Goal: Task Accomplishment & Management: Manage account settings

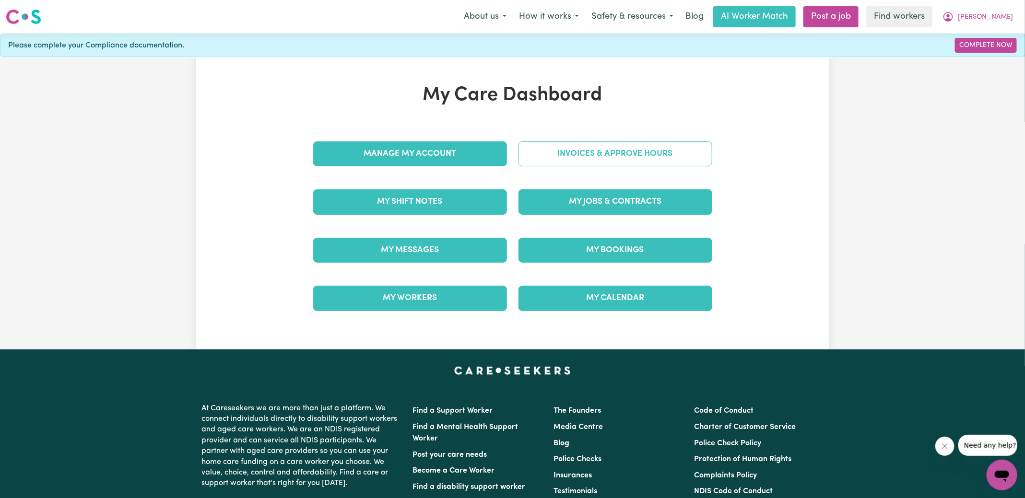
click at [570, 161] on link "Invoices & Approve Hours" at bounding box center [616, 154] width 194 height 25
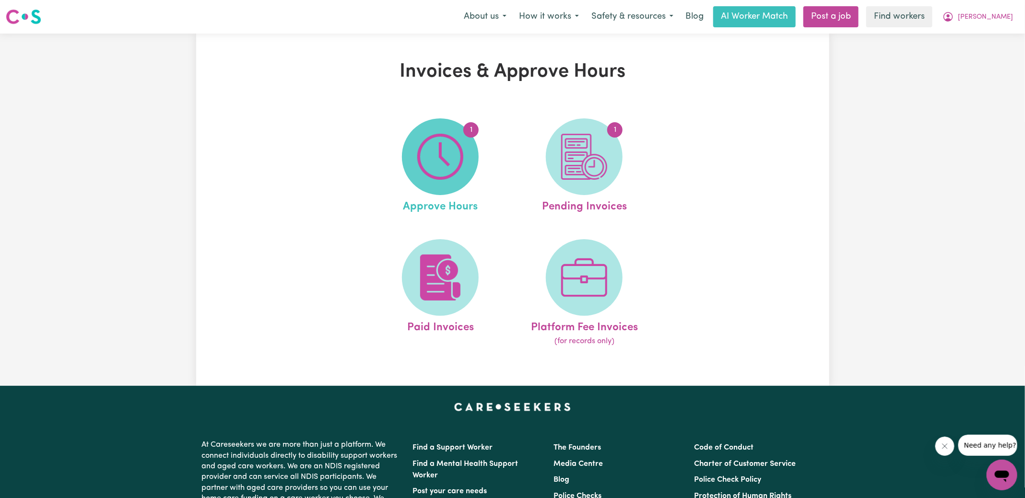
click at [434, 182] on span "1" at bounding box center [440, 157] width 77 height 77
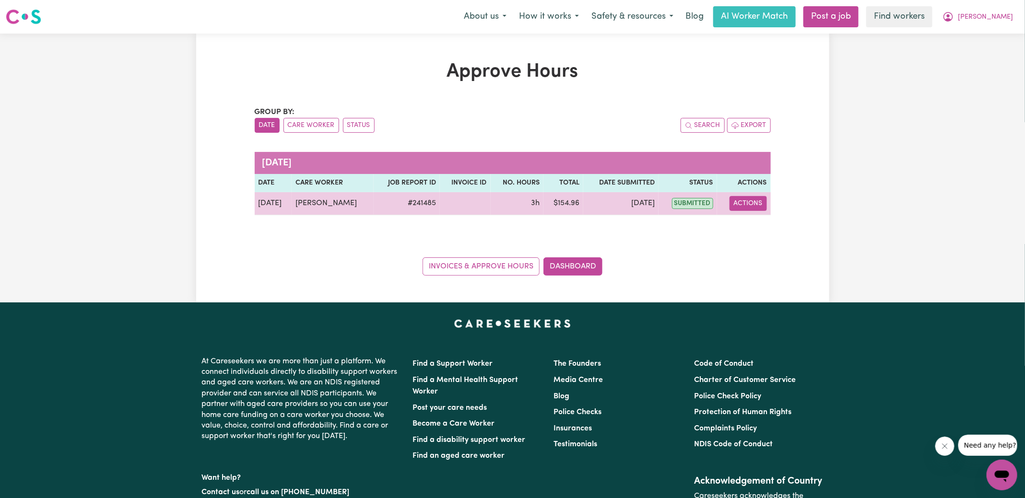
click at [750, 208] on button "Actions" at bounding box center [748, 203] width 37 height 15
click at [773, 229] on link "View Job Report" at bounding box center [773, 225] width 82 height 19
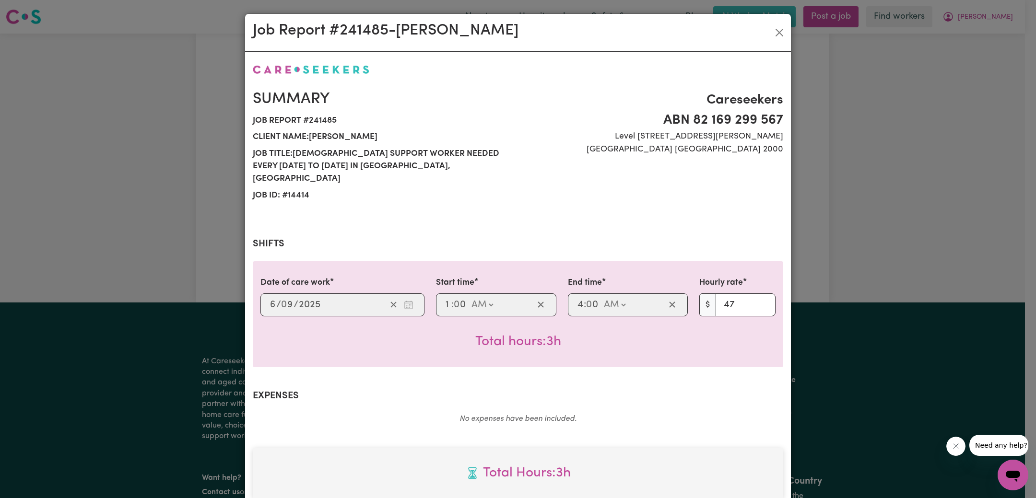
scroll to position [265, 0]
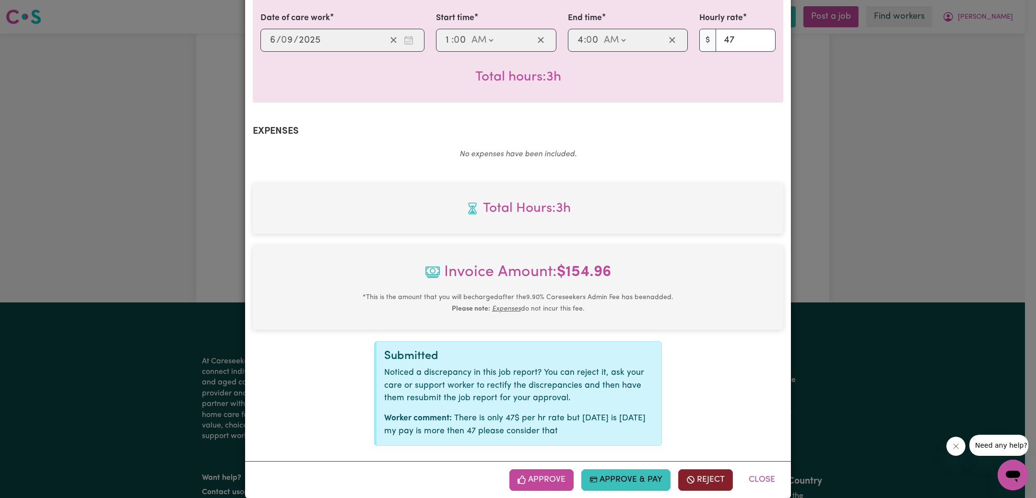
click at [707, 470] on button "Reject" at bounding box center [705, 480] width 55 height 21
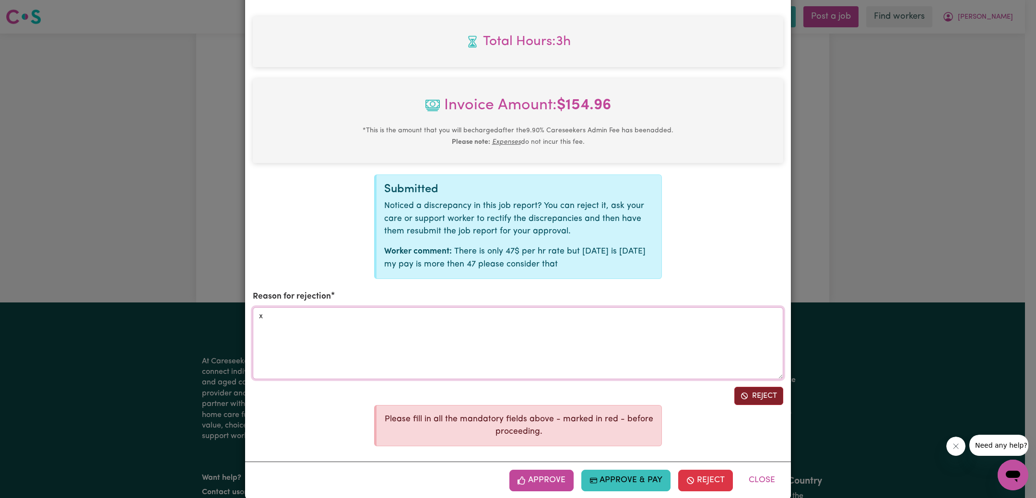
type textarea "x"
click at [755, 389] on button "Reject" at bounding box center [759, 396] width 49 height 18
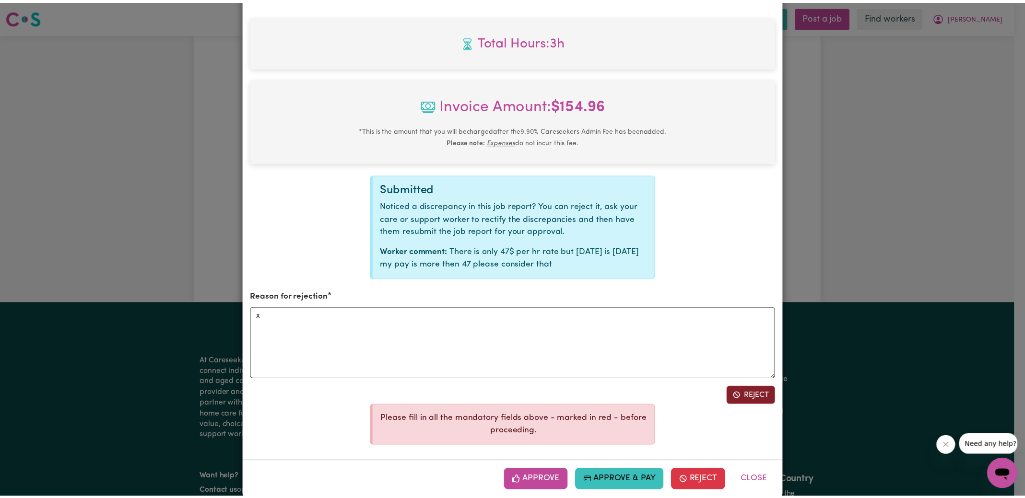
scroll to position [265, 0]
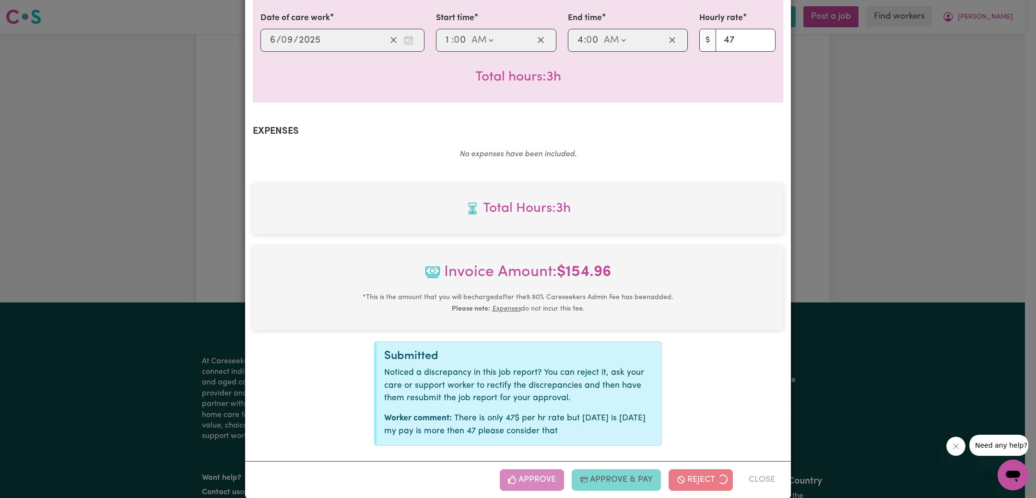
click at [859, 260] on div "Job Report # 241485 - [PERSON_NAME] Summary Job report # 241485 Client name: [P…" at bounding box center [518, 249] width 1036 height 498
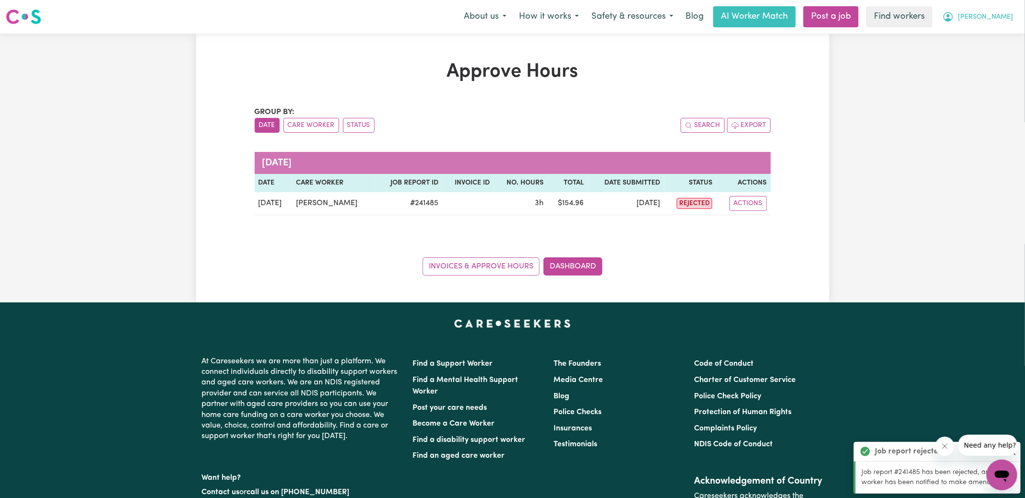
click at [995, 13] on span "[PERSON_NAME]" at bounding box center [985, 17] width 55 height 11
click at [983, 53] on link "Logout" at bounding box center [981, 55] width 76 height 18
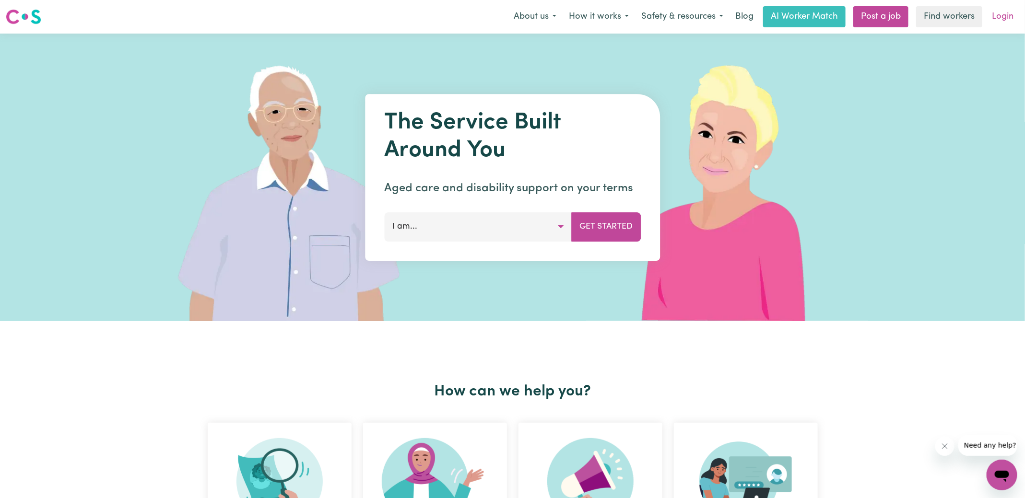
click at [1005, 22] on link "Login" at bounding box center [1002, 16] width 33 height 21
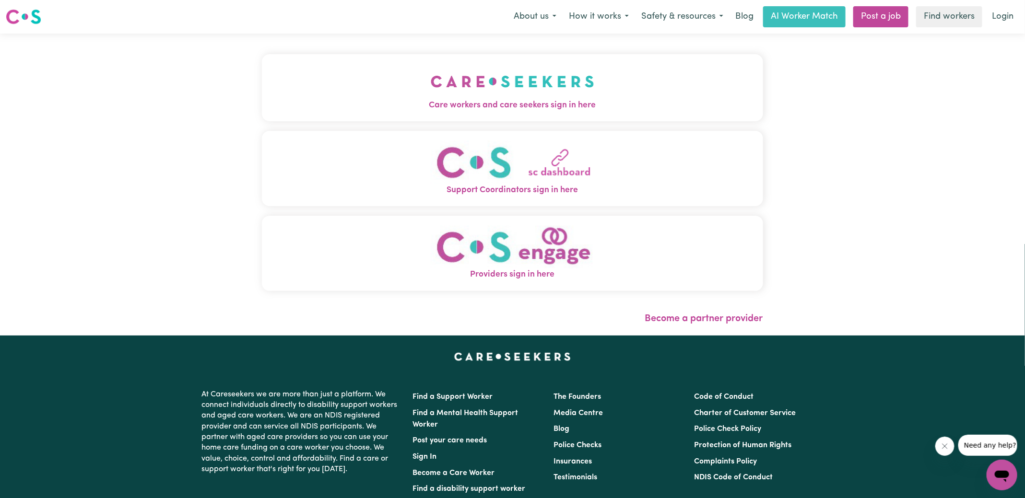
click at [514, 92] on img "Care workers and care seekers sign in here" at bounding box center [513, 82] width 164 height 36
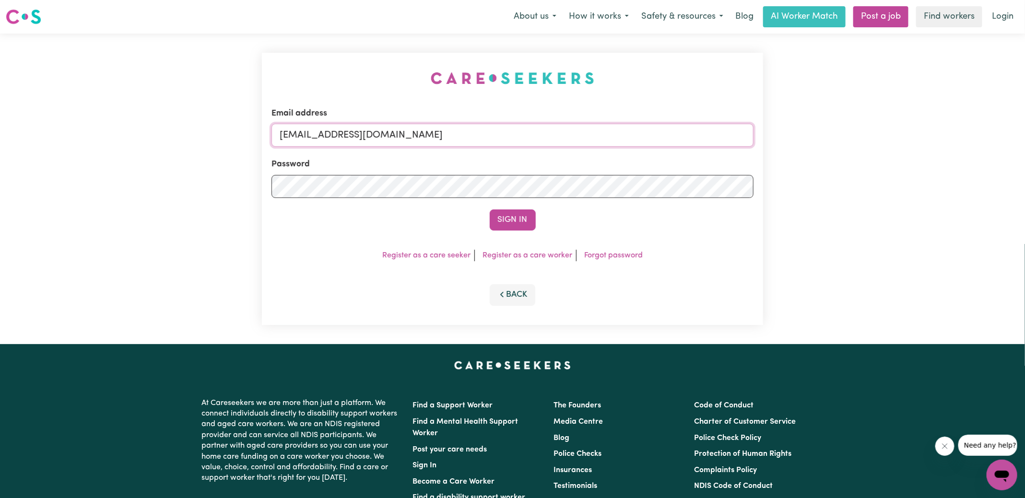
drag, startPoint x: 328, startPoint y: 134, endPoint x: 688, endPoint y: 138, distance: 359.9
click at [688, 138] on input "[EMAIL_ADDRESS][DOMAIN_NAME]" at bounding box center [513, 135] width 482 height 23
type input "superuser~[EMAIL_ADDRESS][DOMAIN_NAME]"
click at [523, 217] on button "Sign In" at bounding box center [513, 220] width 46 height 21
